Goal: Task Accomplishment & Management: Use online tool/utility

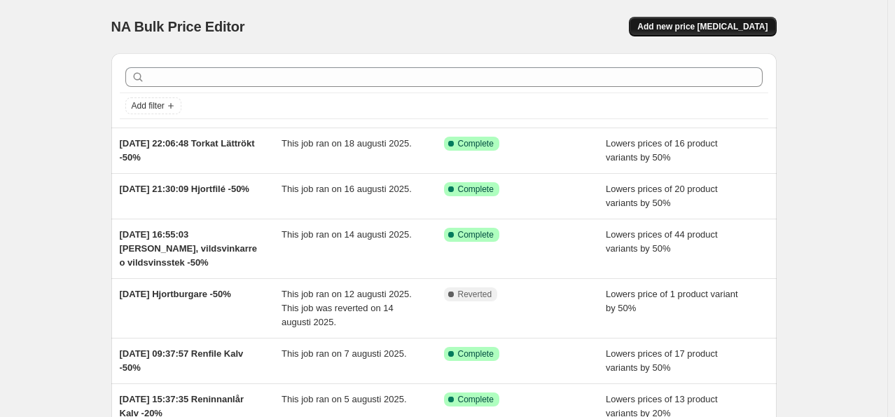
click at [709, 22] on span "Add new price change job" at bounding box center [702, 26] width 130 height 11
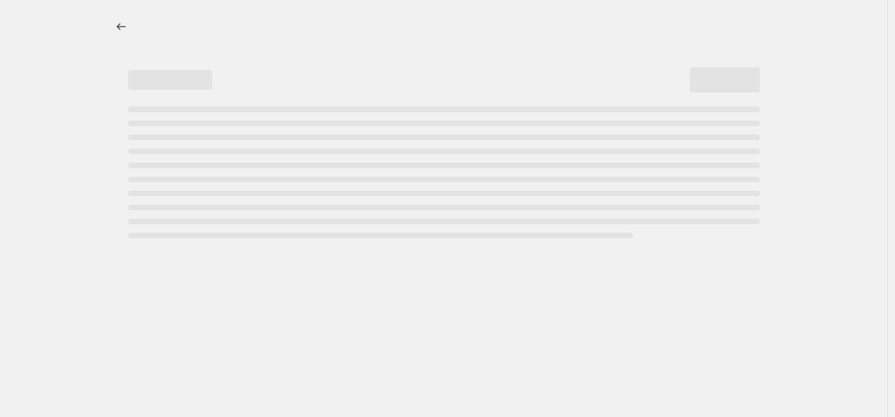
select select "percentage"
